Goal: Information Seeking & Learning: Find specific fact

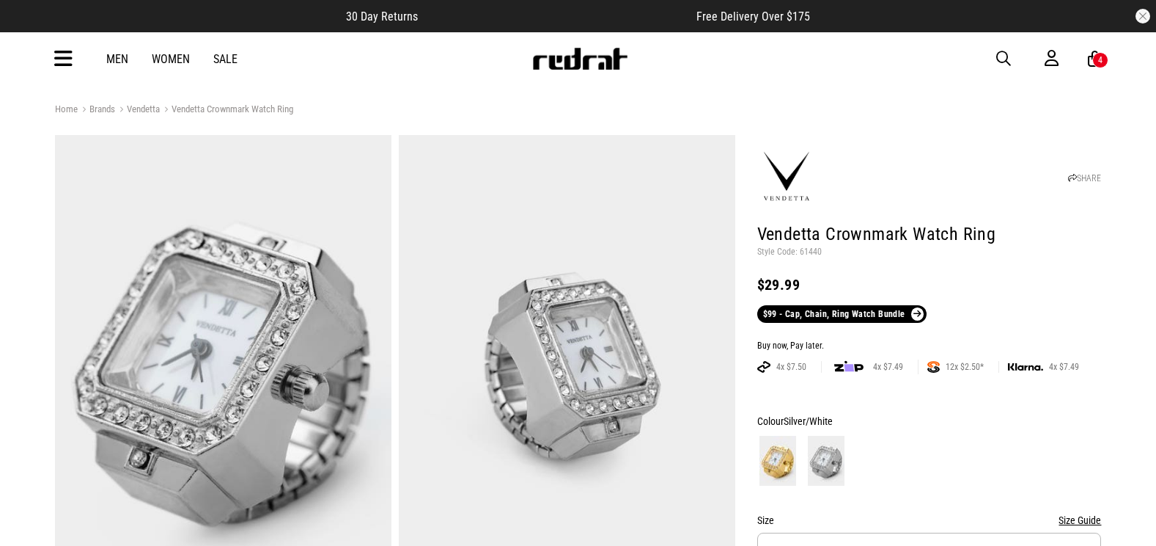
click at [70, 55] on icon at bounding box center [63, 59] width 18 height 24
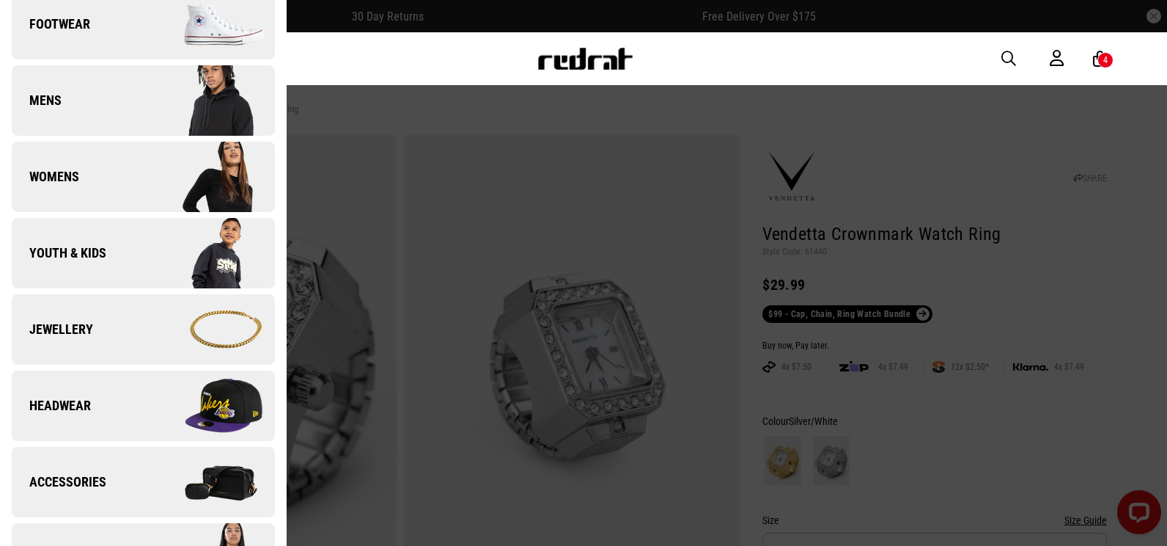
scroll to position [440, 0]
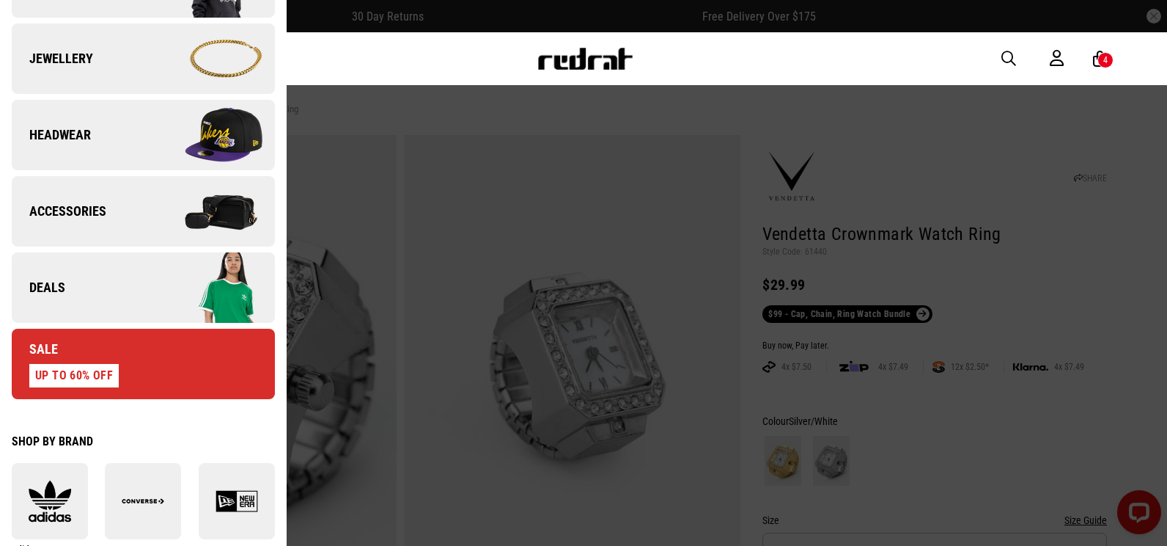
click at [131, 292] on link "Deals" at bounding box center [143, 287] width 263 height 70
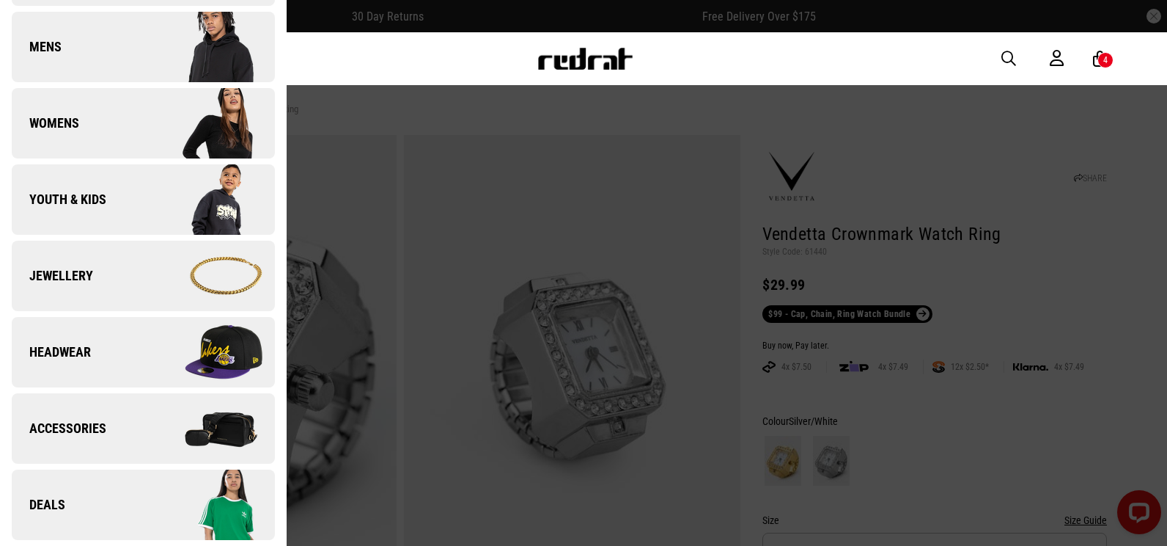
scroll to position [0, 0]
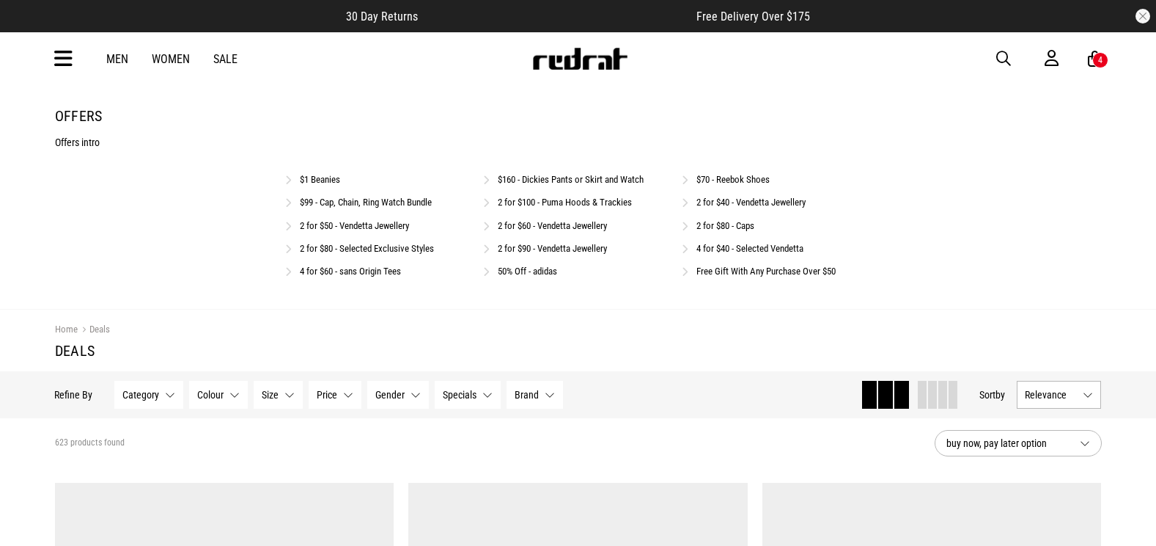
click at [796, 273] on link "Free Gift With Any Purchase Over $50" at bounding box center [766, 270] width 139 height 11
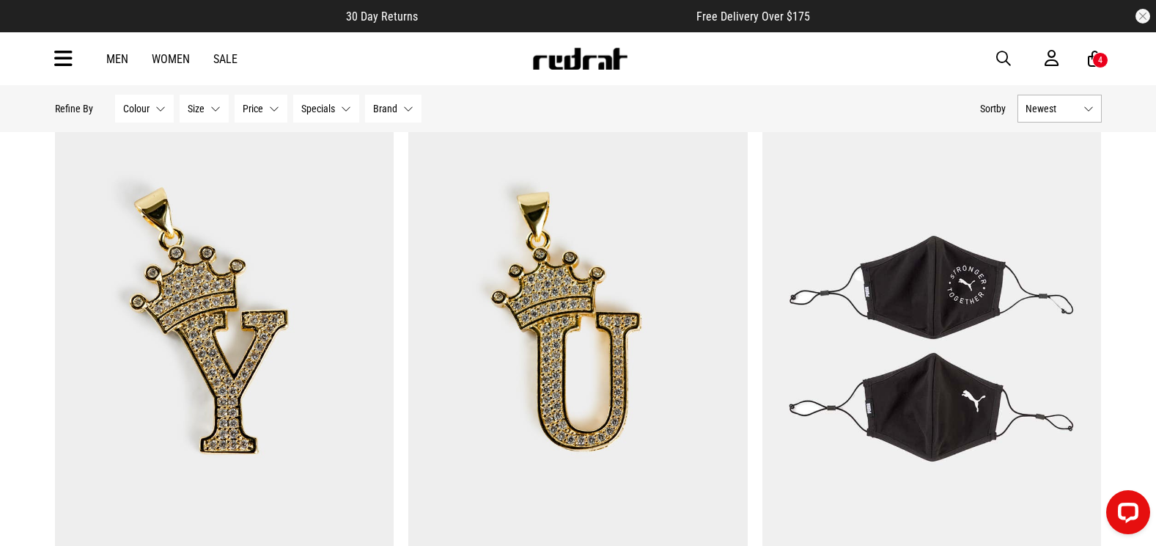
scroll to position [1320, 0]
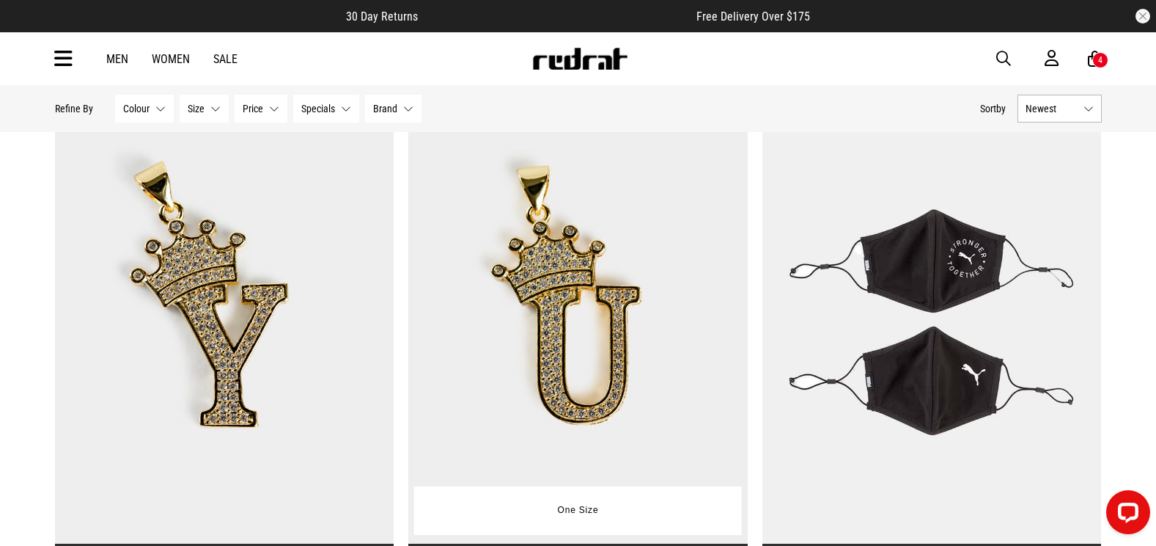
click at [568, 273] on img at bounding box center [577, 323] width 339 height 475
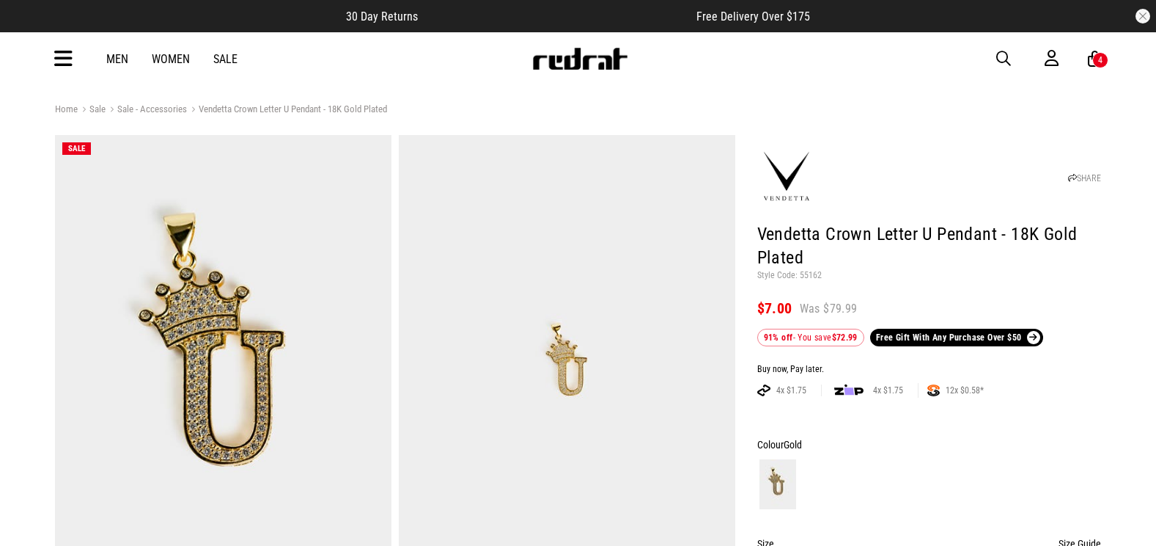
click at [807, 274] on p "Style Code: 55162" at bounding box center [929, 276] width 345 height 12
copy p "55162"
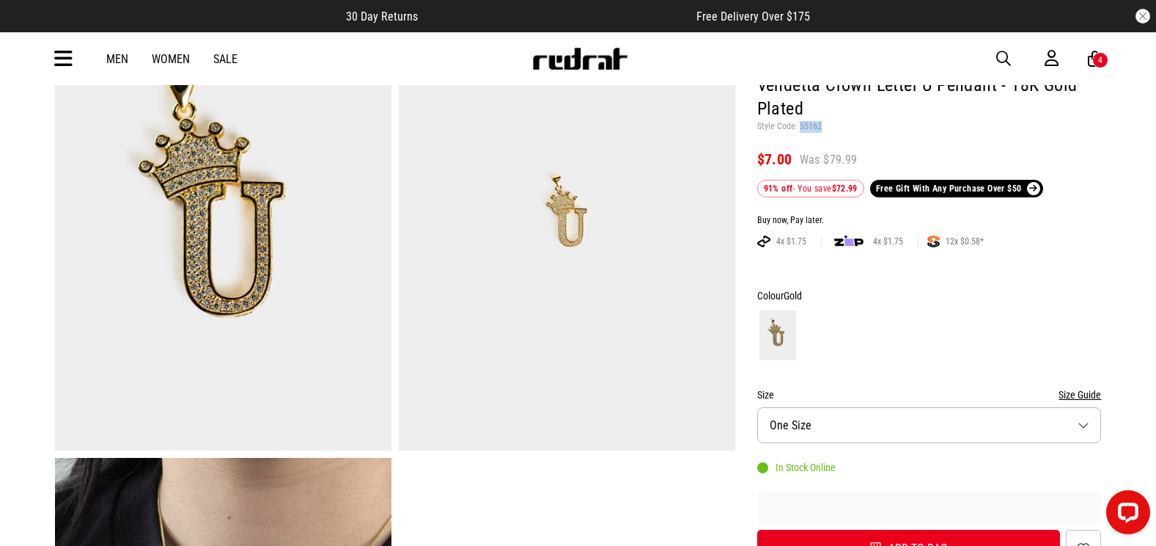
scroll to position [293, 0]
